Goal: Book appointment/travel/reservation

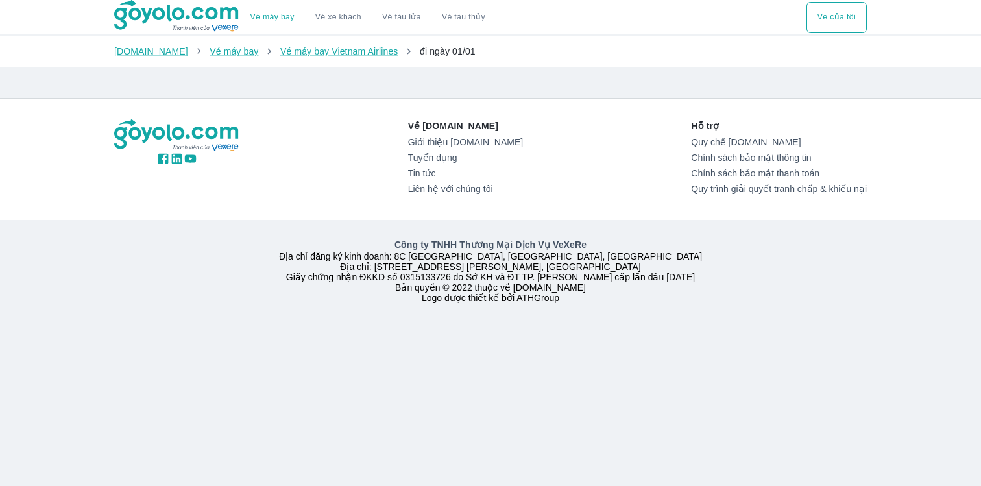
click at [201, 17] on img at bounding box center [177, 16] width 126 height 32
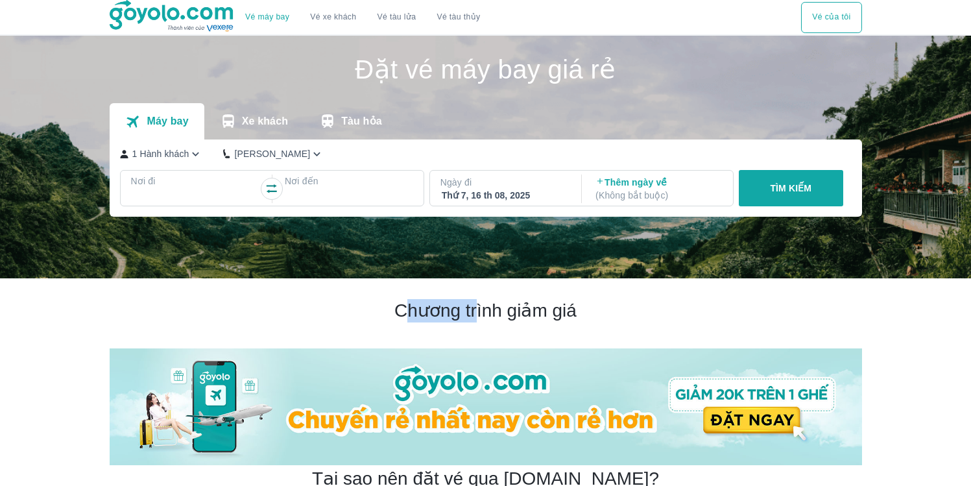
drag, startPoint x: 442, startPoint y: 312, endPoint x: 589, endPoint y: 311, distance: 147.2
click at [515, 311] on h2 "Chương trình giảm giá" at bounding box center [486, 310] width 752 height 23
click at [619, 311] on h2 "Chương trình giảm giá" at bounding box center [486, 310] width 752 height 23
click at [687, 313] on h2 "Chương trình giảm giá" at bounding box center [486, 310] width 752 height 23
click at [263, 120] on p "Xe khách" at bounding box center [265, 121] width 46 height 13
